Goal: Find specific page/section: Find specific page/section

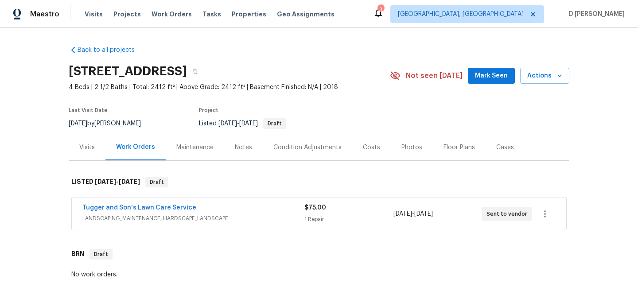
scroll to position [54, 0]
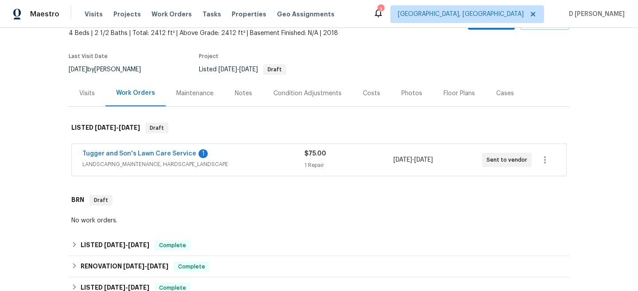
click at [221, 165] on span "LANDSCAPING_MAINTENANCE, HARDSCAPE_LANDSCAPE" at bounding box center [193, 164] width 222 height 9
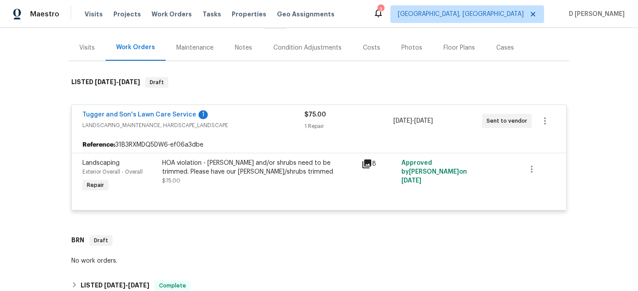
scroll to position [97, 0]
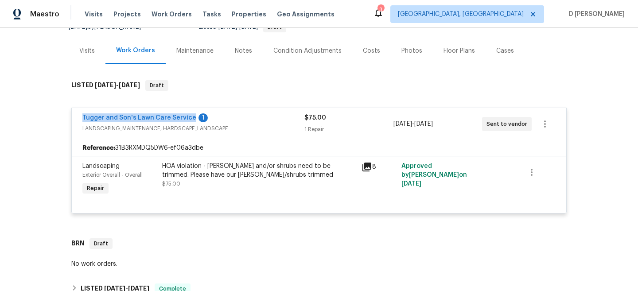
drag, startPoint x: 77, startPoint y: 117, endPoint x: 188, endPoint y: 121, distance: 111.6
click at [188, 121] on div "Tugger and Son's Lawn Care Service 1 LANDSCAPING_MAINTENANCE, HARDSCAPE_LANDSCA…" at bounding box center [319, 124] width 494 height 32
copy link "Tugger and Son's Lawn Care Service"
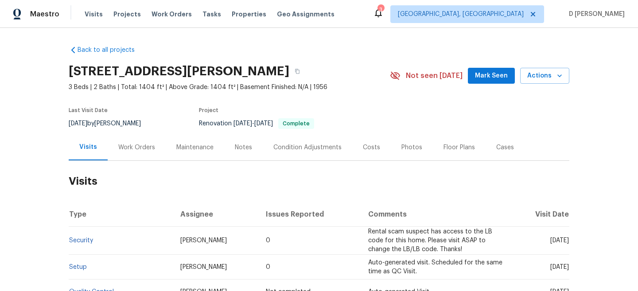
scroll to position [44, 0]
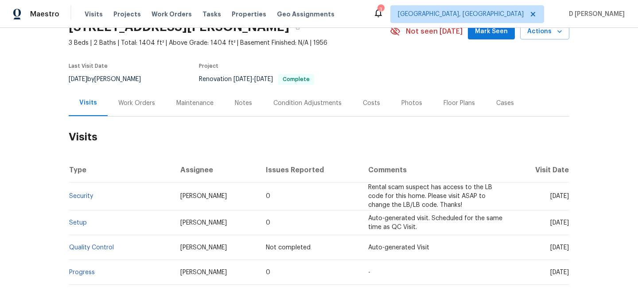
click at [130, 104] on div "Work Orders" at bounding box center [136, 103] width 37 height 9
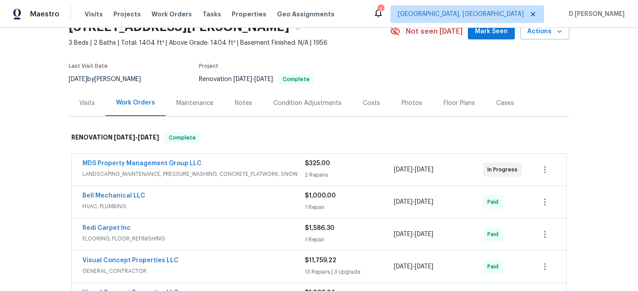
click at [209, 178] on span "LANDSCAPING_MAINTENANCE, PRESSURE_WASHING, CONCRETE_FLATWORK, SNOW" at bounding box center [193, 174] width 222 height 9
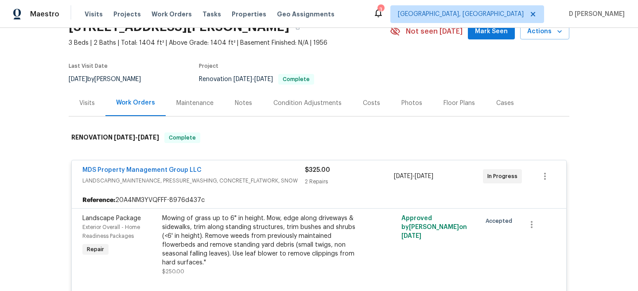
click at [85, 102] on div "Visits" at bounding box center [86, 103] width 15 height 9
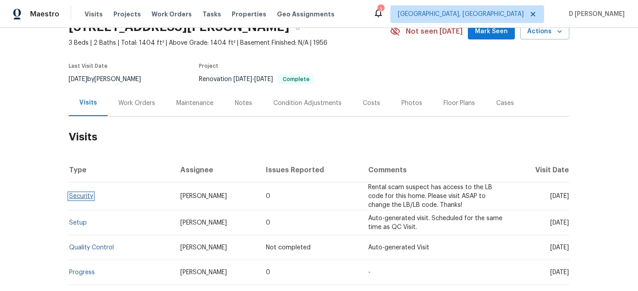
click at [86, 197] on link "Security" at bounding box center [81, 196] width 24 height 6
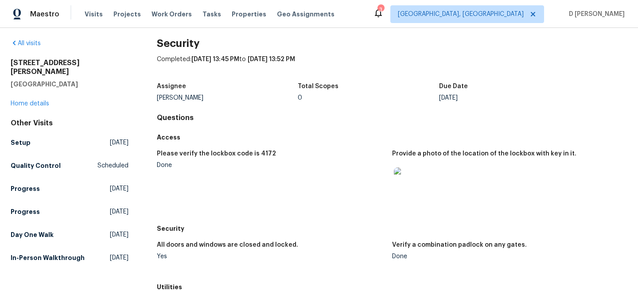
scroll to position [9, 0]
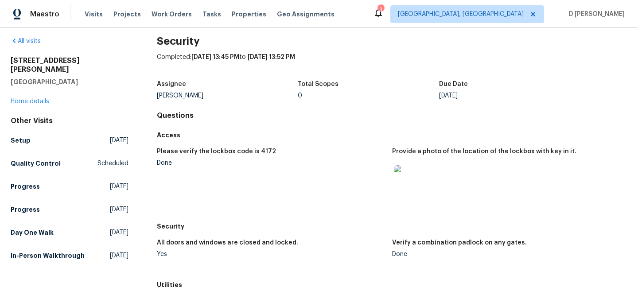
click at [400, 171] on img at bounding box center [408, 179] width 28 height 28
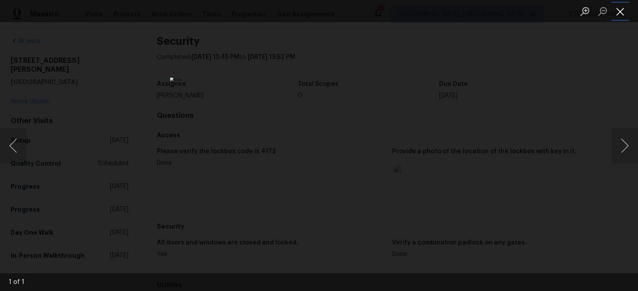
click at [618, 11] on button "Close lightbox" at bounding box center [620, 11] width 18 height 15
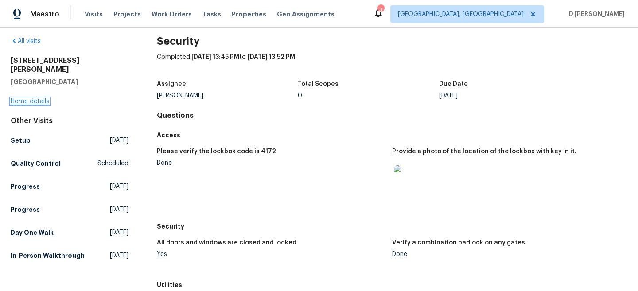
click at [29, 98] on link "Home details" at bounding box center [30, 101] width 39 height 6
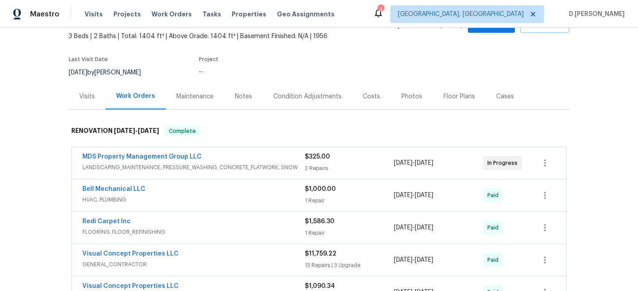
scroll to position [64, 0]
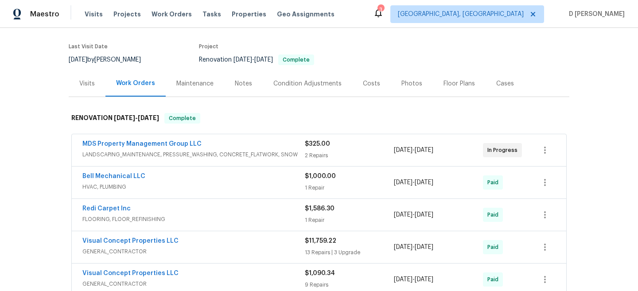
click at [87, 86] on div "Visits" at bounding box center [86, 83] width 15 height 9
